Goal: Information Seeking & Learning: Learn about a topic

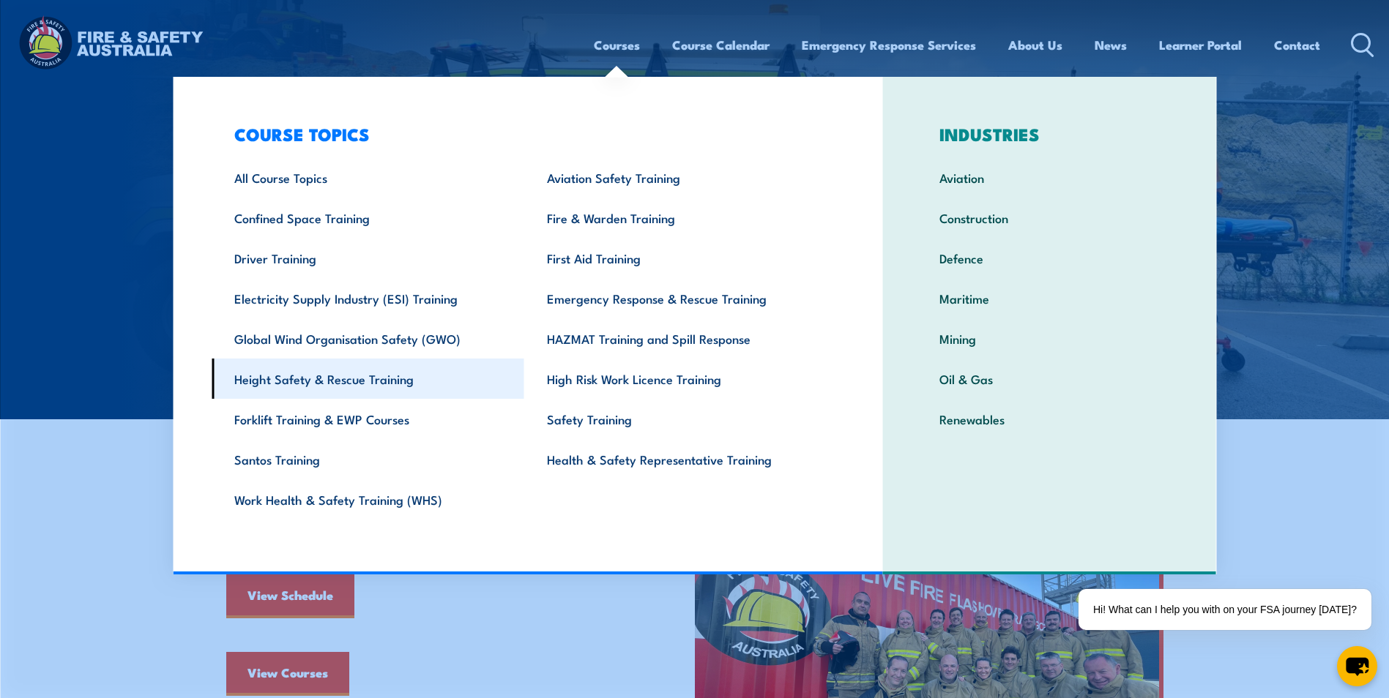
click at [321, 378] on link "Height Safety & Rescue Training" at bounding box center [368, 379] width 313 height 40
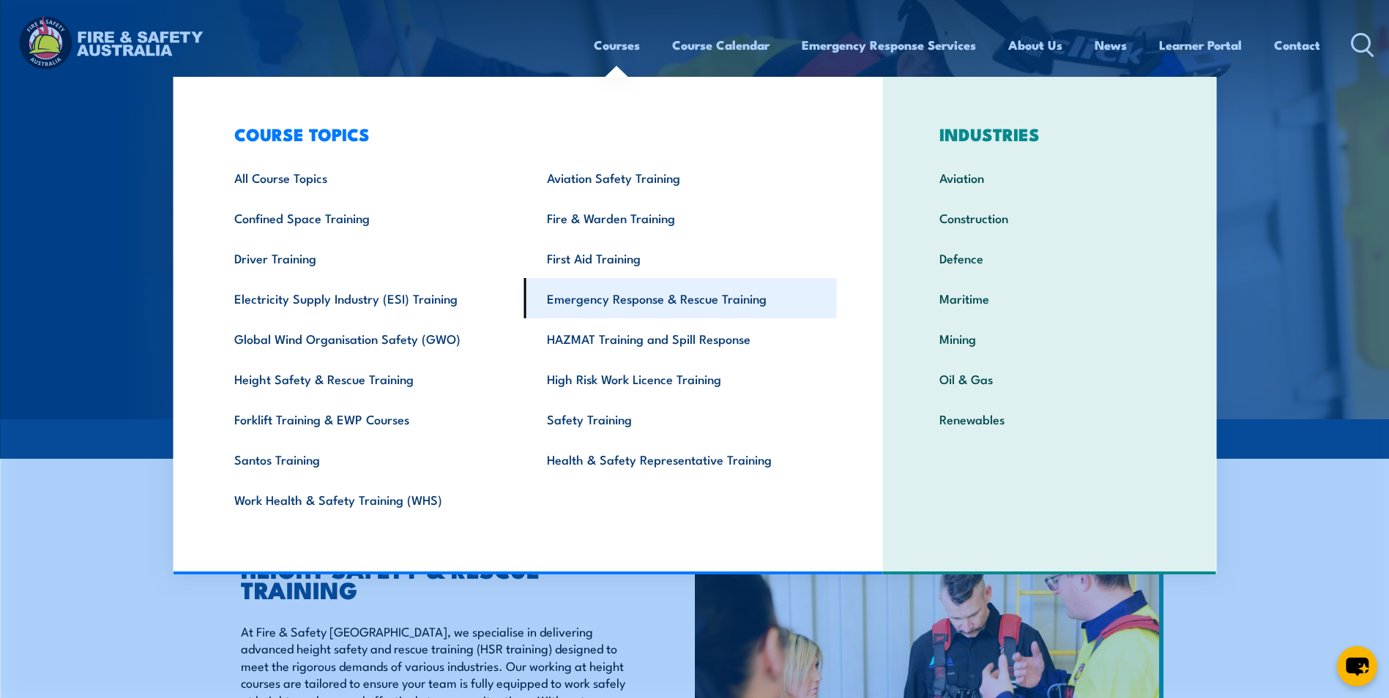
click at [619, 291] on link "Emergency Response & Rescue Training" at bounding box center [680, 298] width 313 height 40
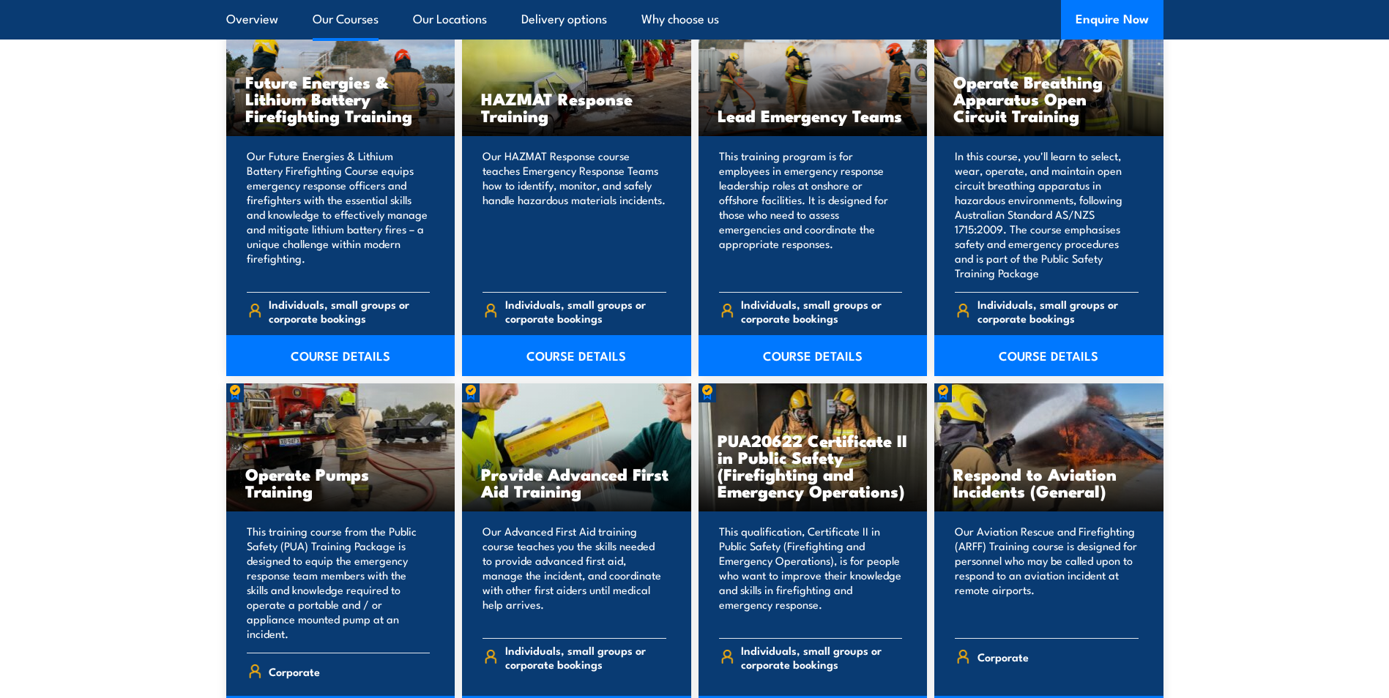
scroll to position [1245, 0]
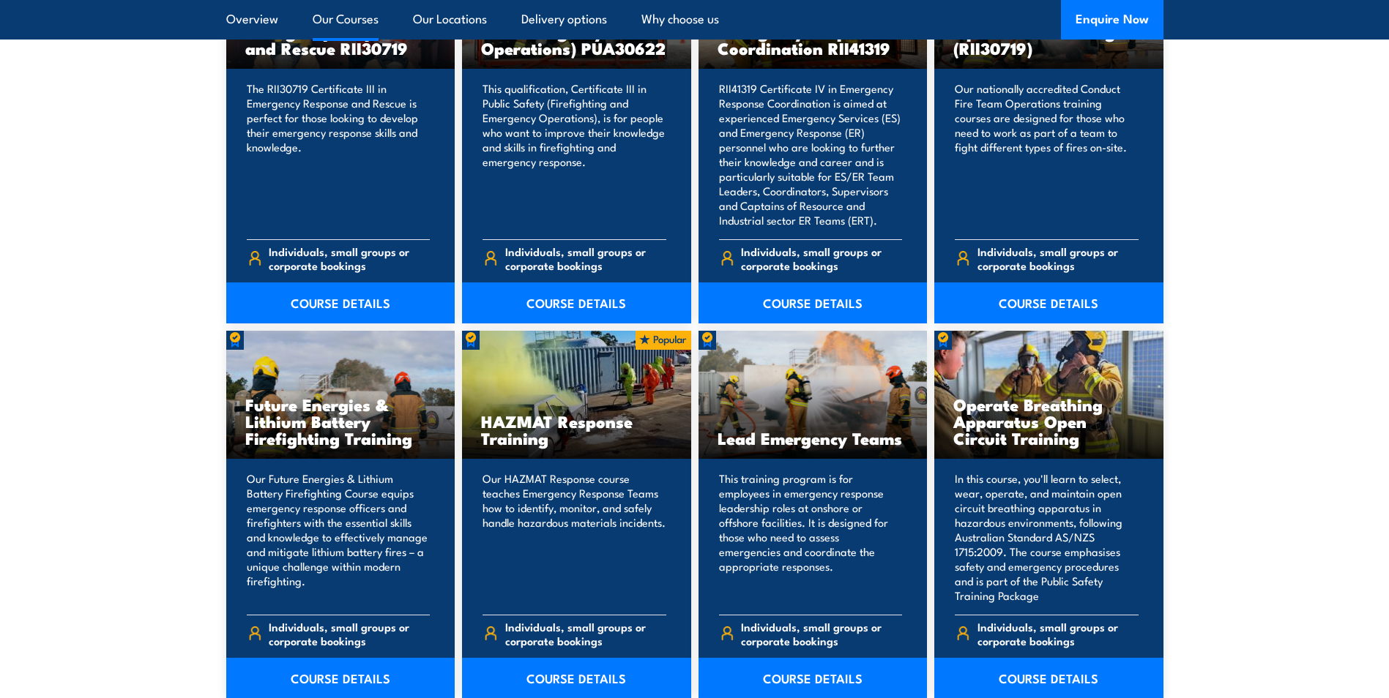
click at [343, 22] on link "Our Courses" at bounding box center [346, 19] width 66 height 39
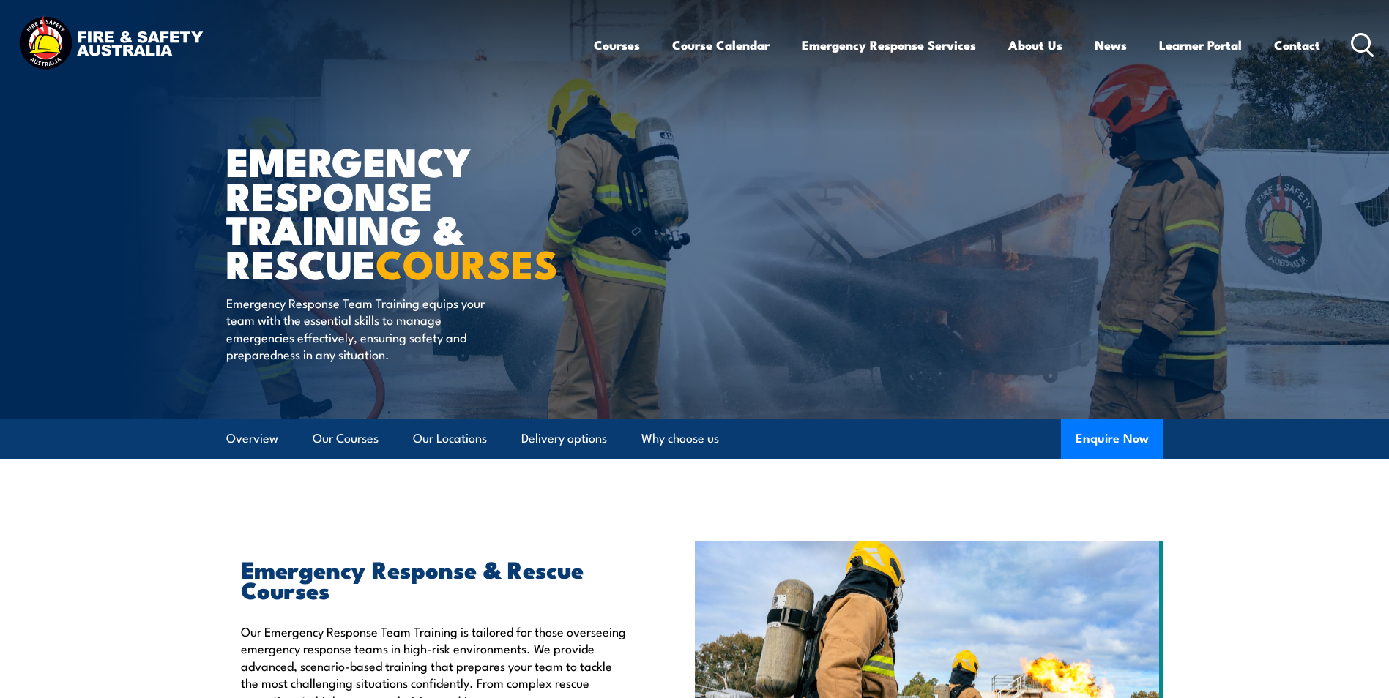
click at [1360, 45] on icon at bounding box center [1362, 45] width 23 height 24
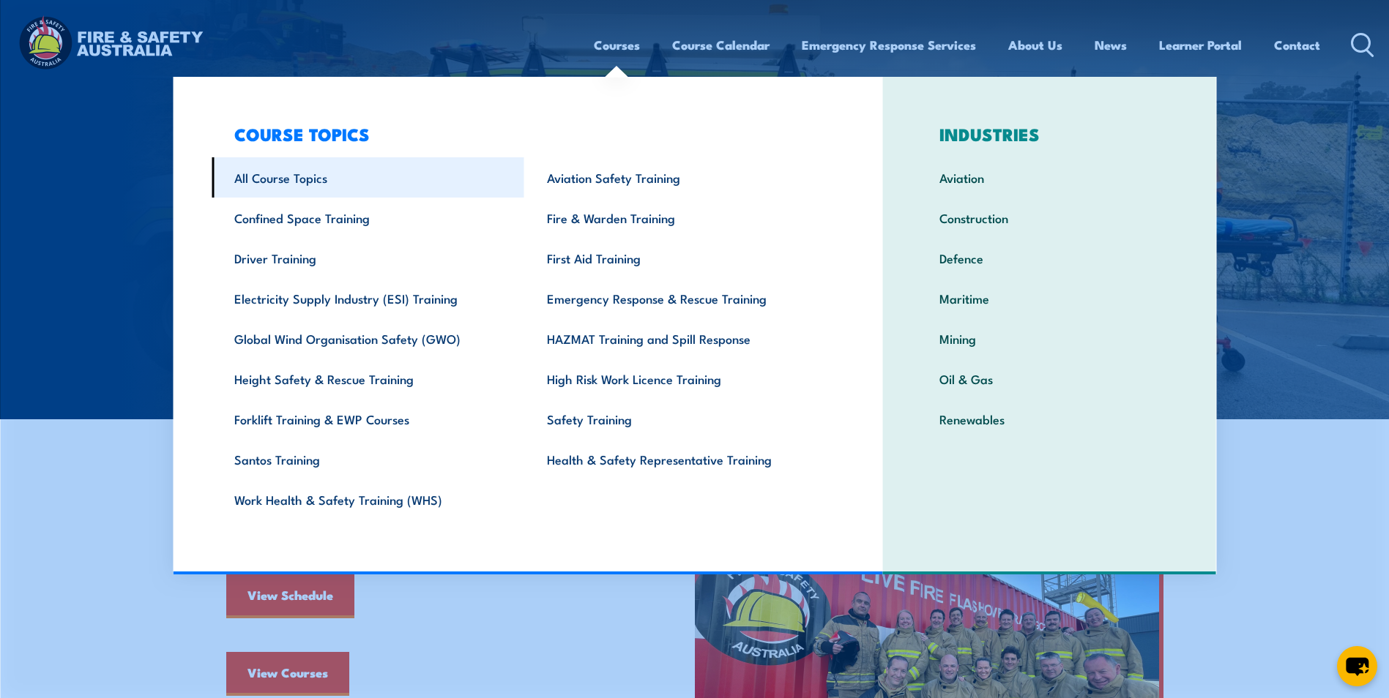
click at [254, 182] on link "All Course Topics" at bounding box center [368, 177] width 313 height 40
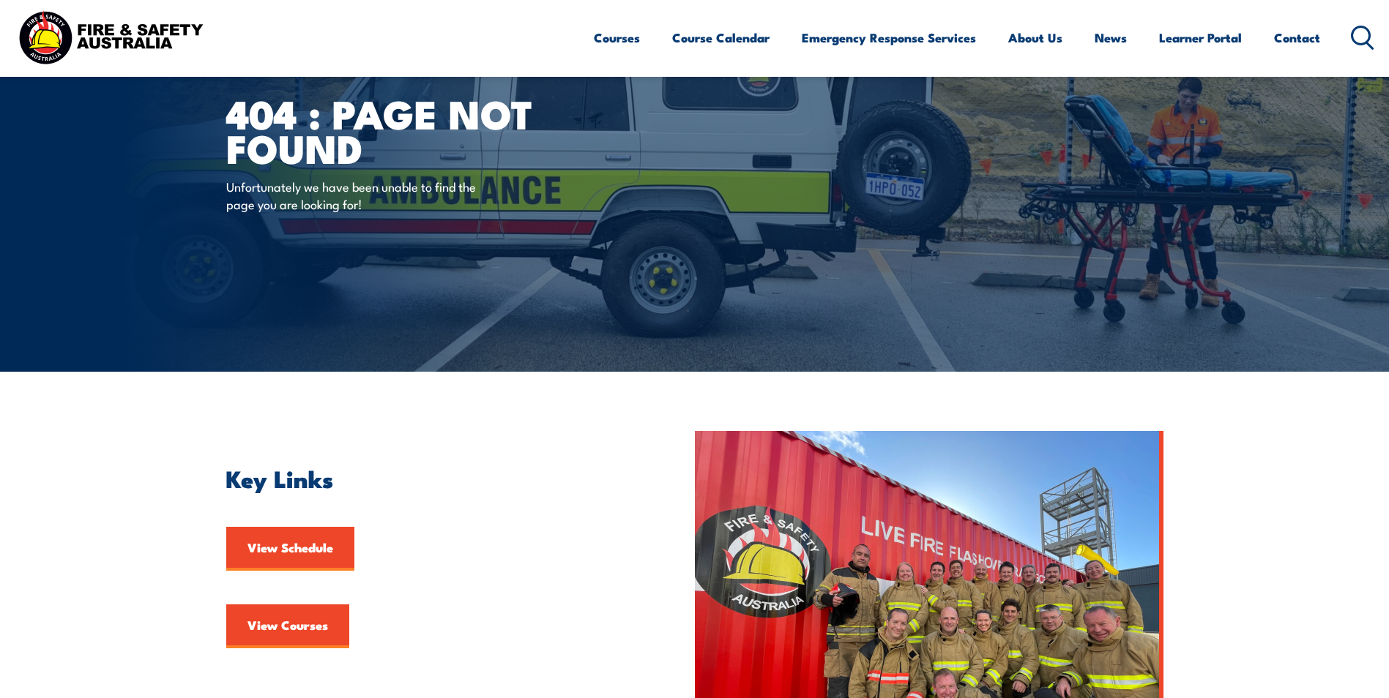
scroll to position [220, 0]
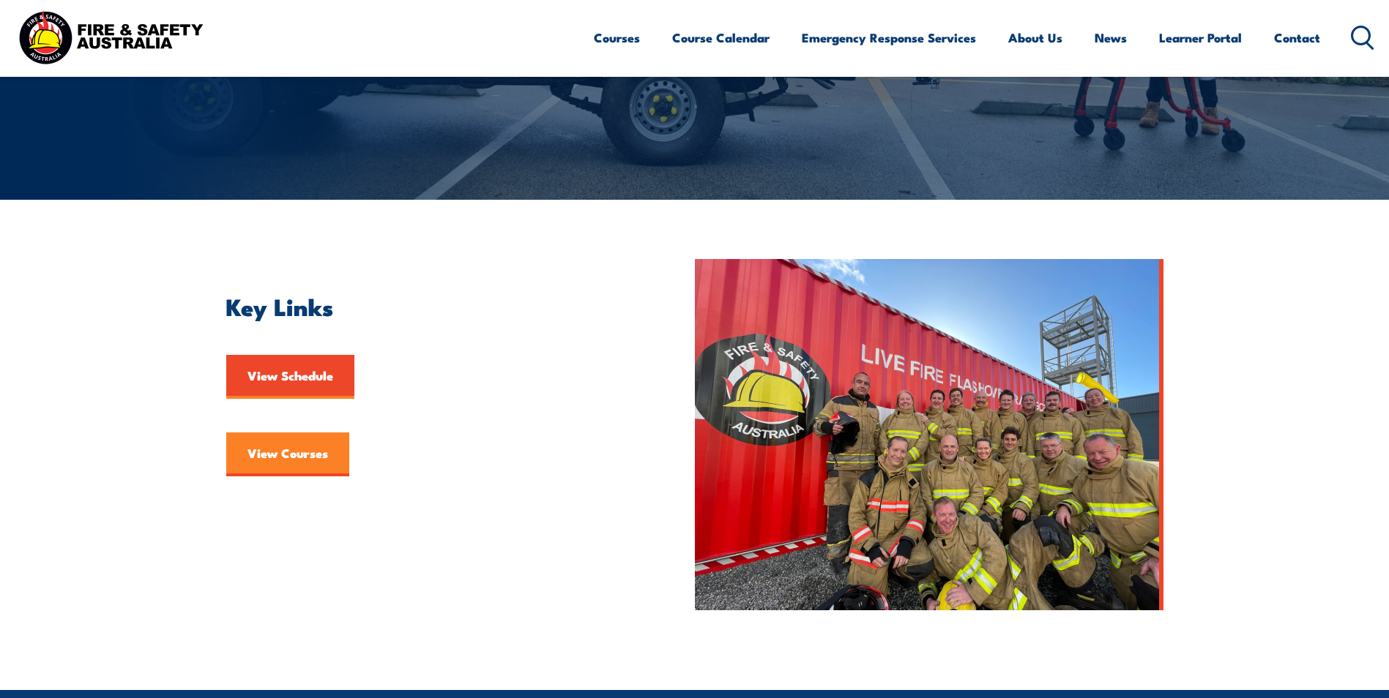
click at [274, 453] on link "View Courses" at bounding box center [287, 455] width 123 height 44
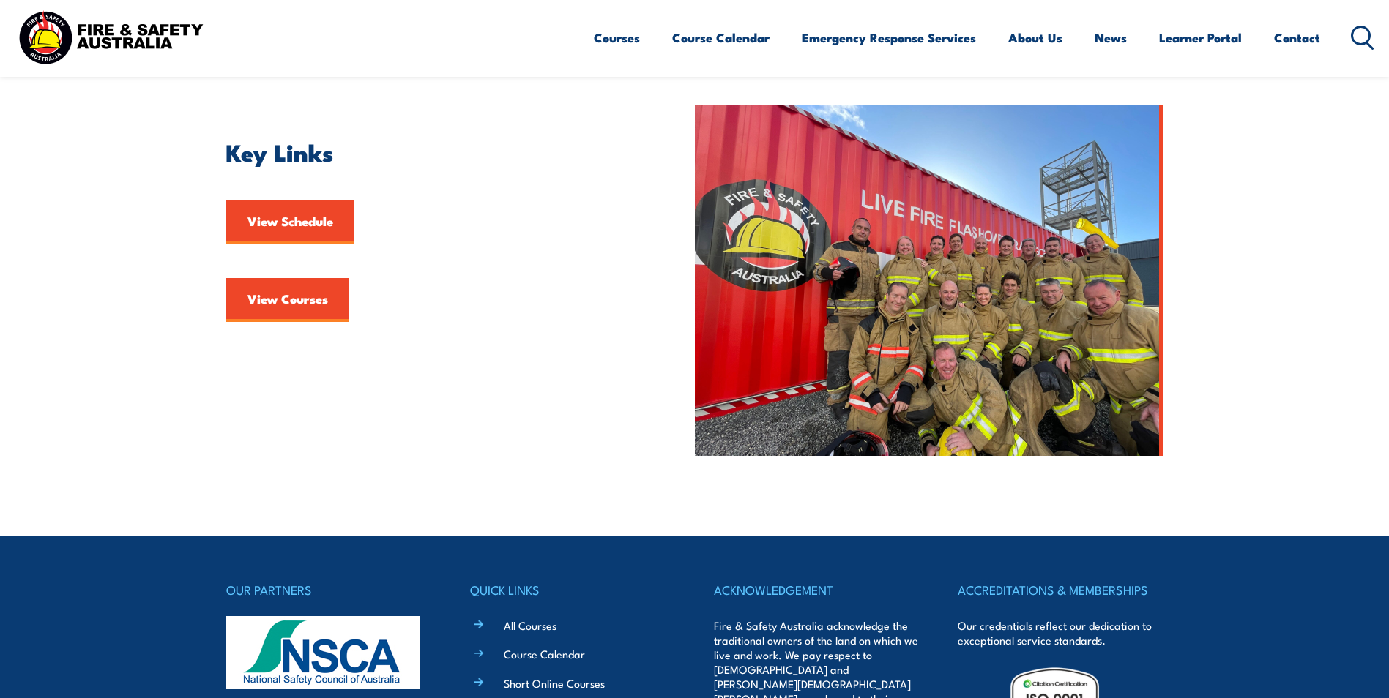
scroll to position [268, 0]
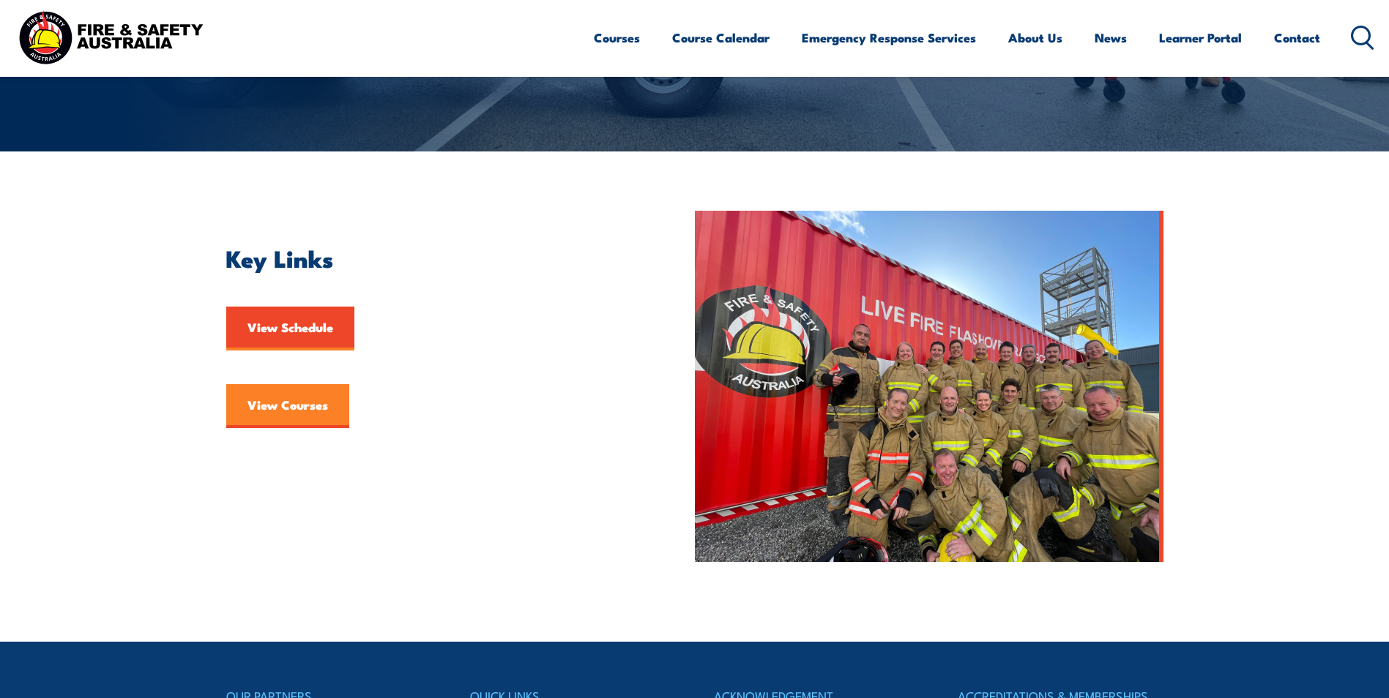
click at [281, 408] on link "View Courses" at bounding box center [287, 406] width 123 height 44
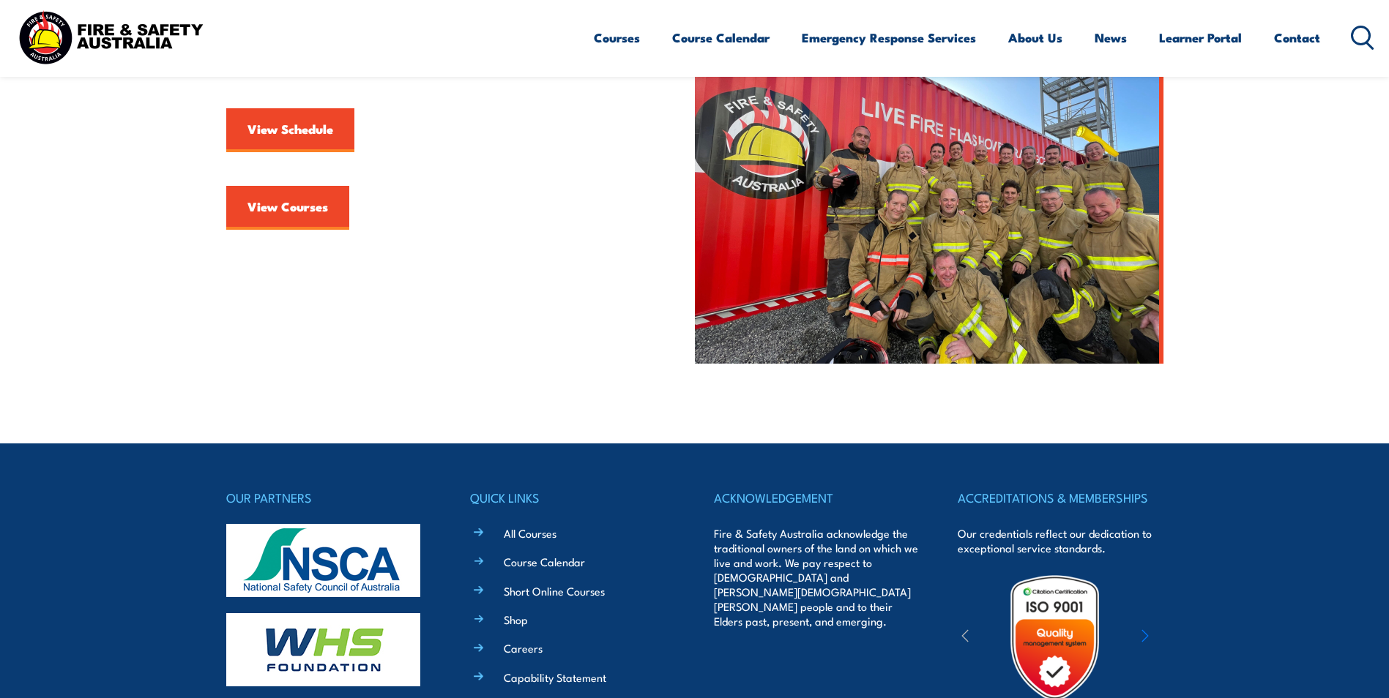
scroll to position [707, 0]
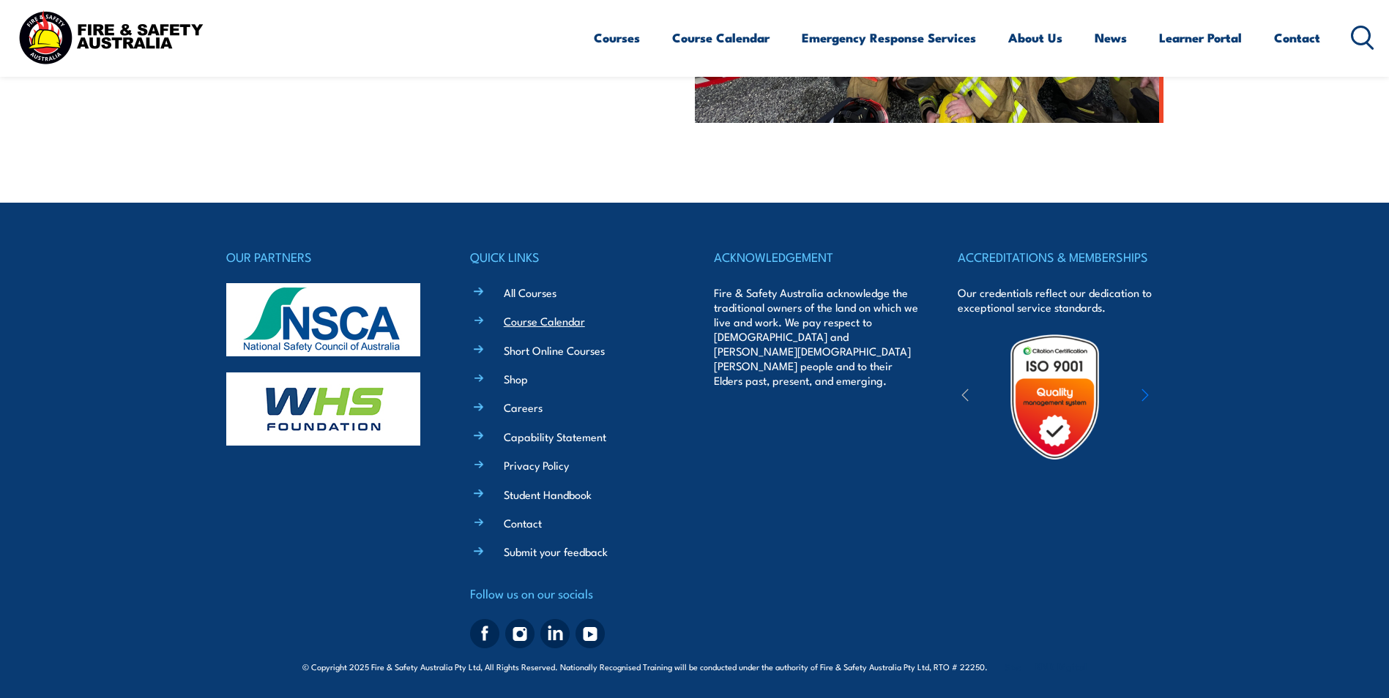
click at [559, 321] on link "Course Calendar" at bounding box center [544, 320] width 81 height 15
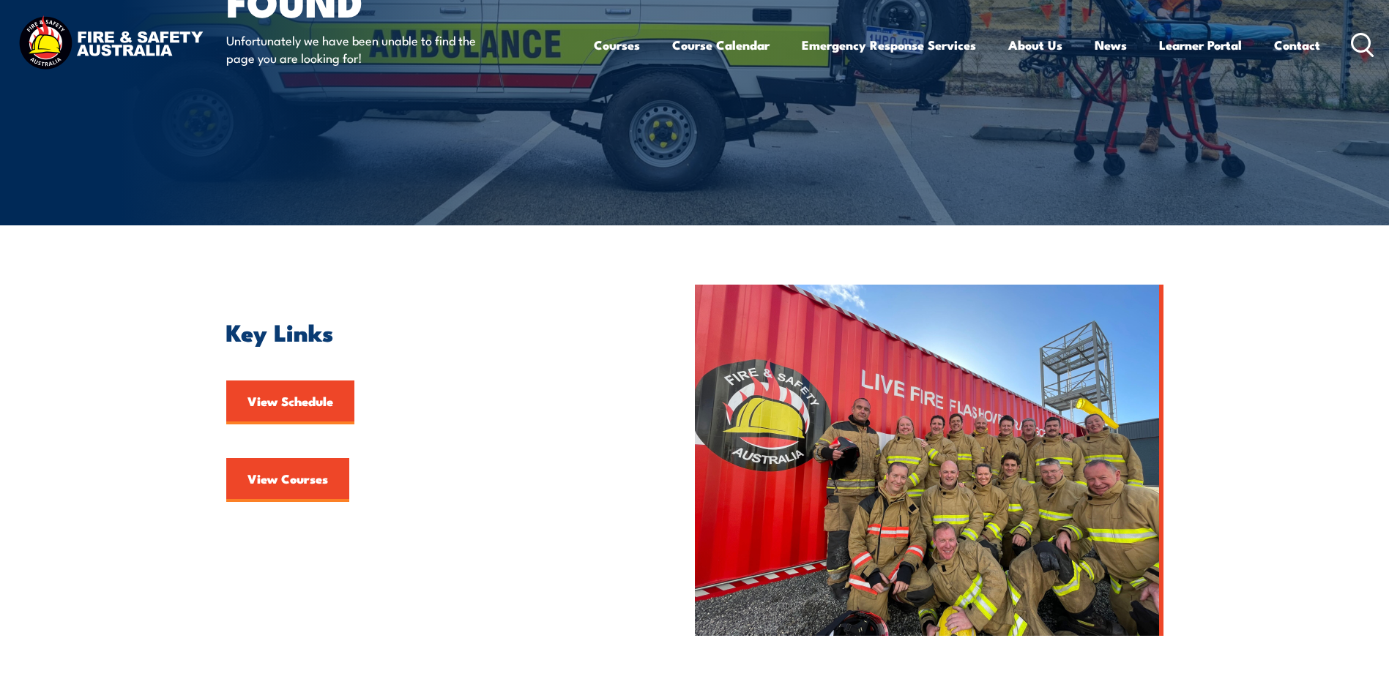
scroll to position [0, 0]
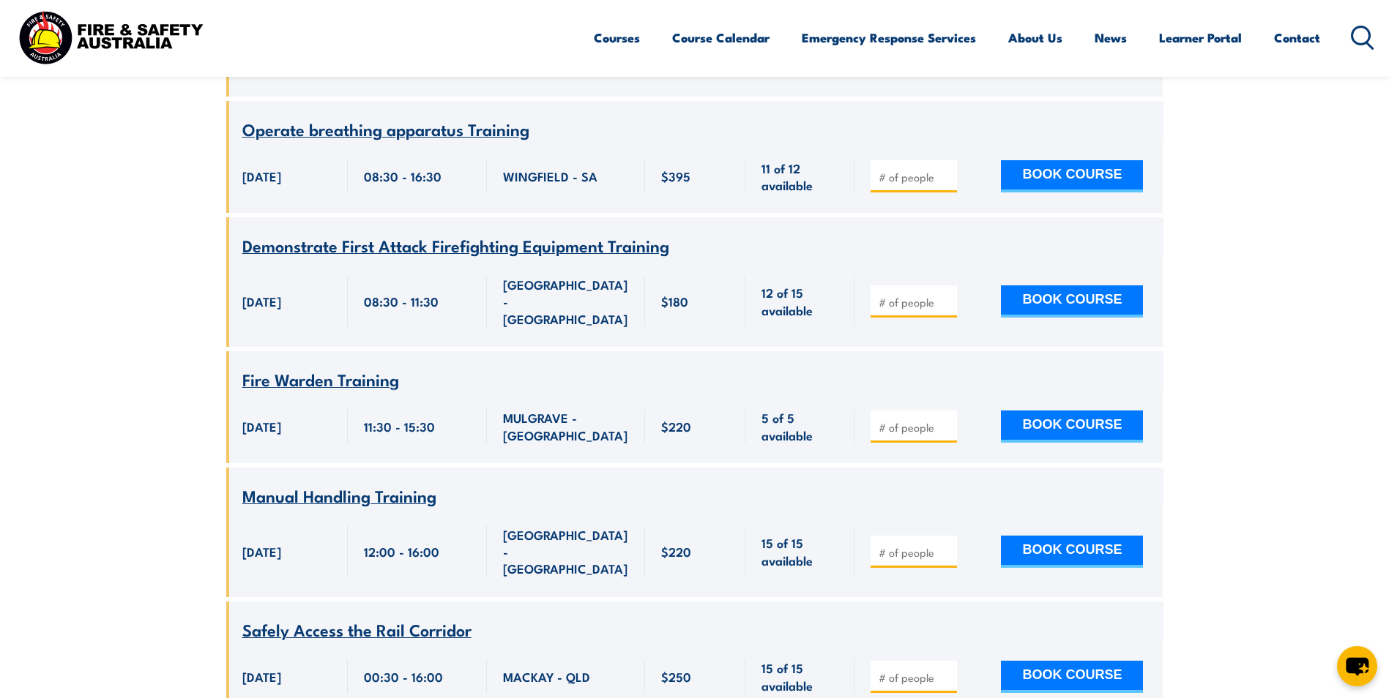
scroll to position [19547, 0]
